Goal: Browse casually

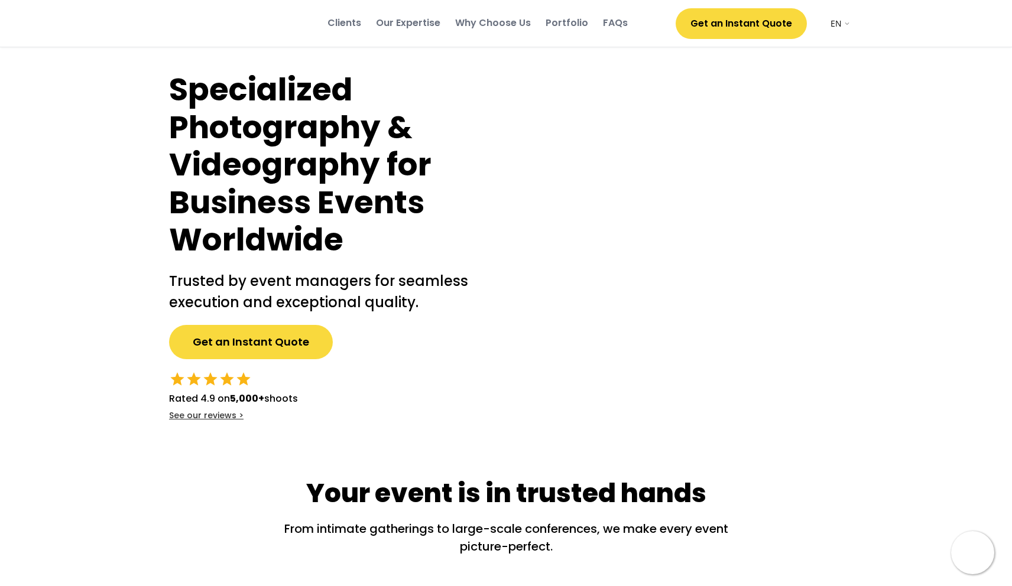
select select ""en""
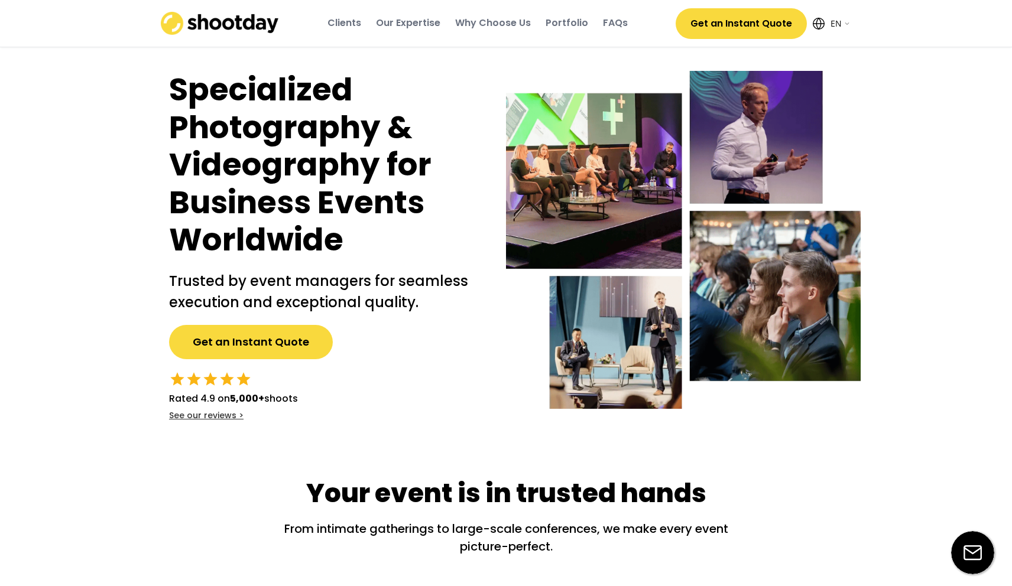
click at [399, 21] on div "Our Expertise" at bounding box center [408, 23] width 64 height 13
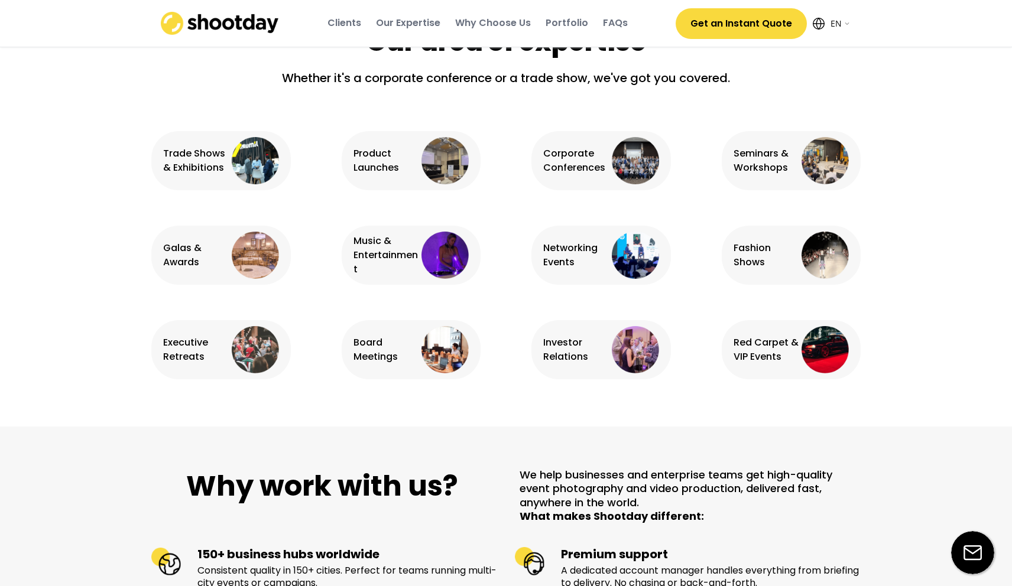
click at [486, 18] on div "Why Choose Us" at bounding box center [493, 23] width 76 height 13
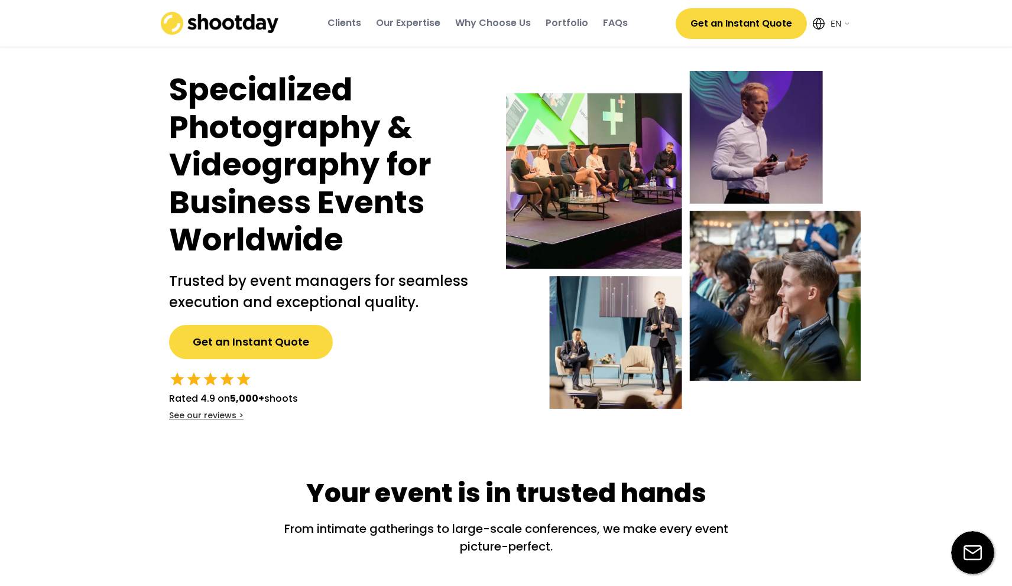
click at [347, 20] on div "Clients" at bounding box center [344, 23] width 34 height 13
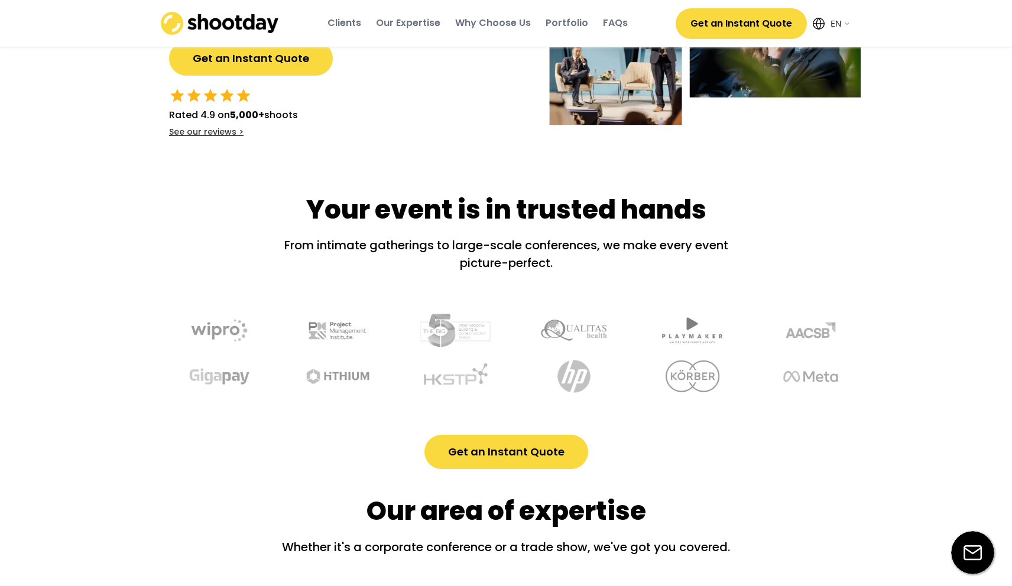
scroll to position [451, 0]
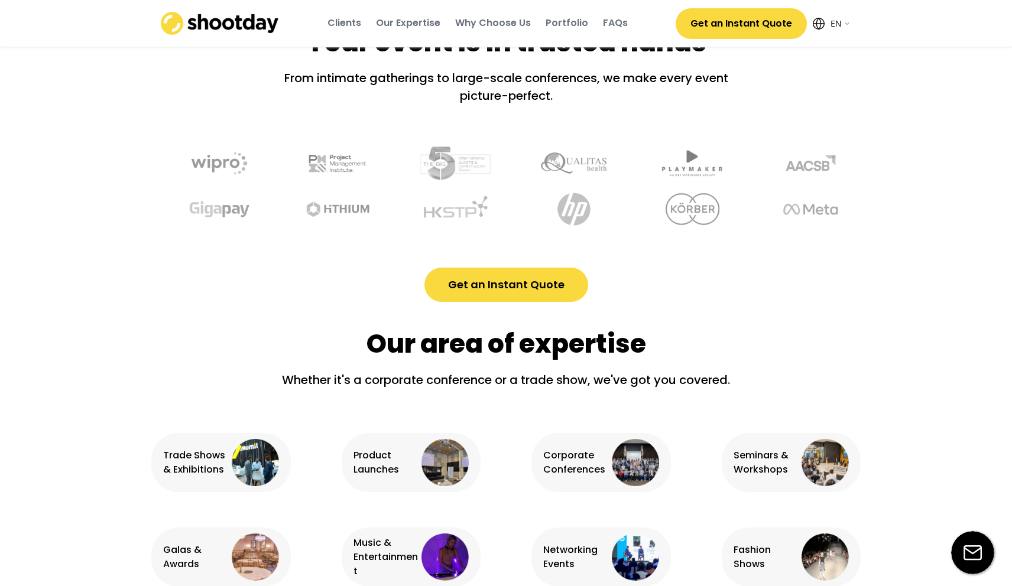
click at [235, 22] on img at bounding box center [220, 23] width 118 height 23
click at [233, 34] on img at bounding box center [220, 23] width 118 height 23
click at [234, 25] on img at bounding box center [220, 23] width 118 height 23
